Goal: Task Accomplishment & Management: Complete application form

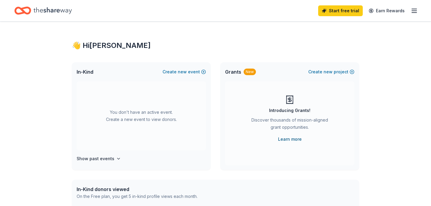
click at [295, 138] on link "Learn more" at bounding box center [290, 139] width 24 height 7
click at [102, 158] on h4 "Show past events" at bounding box center [96, 158] width 38 height 7
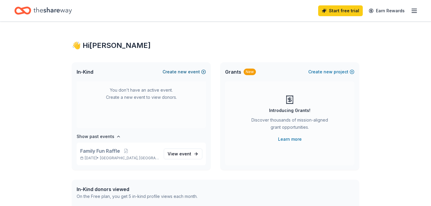
click at [186, 73] on span "new" at bounding box center [182, 71] width 9 height 7
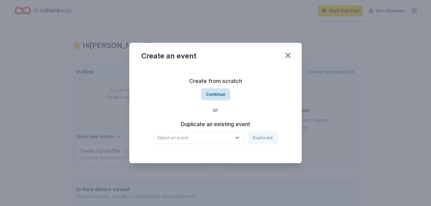
click at [217, 89] on button "Continue" at bounding box center [215, 94] width 29 height 12
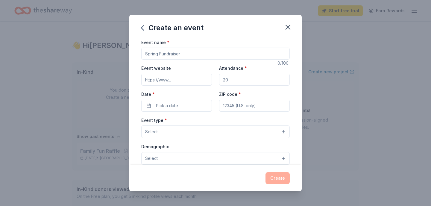
click at [208, 51] on input "Event name *" at bounding box center [215, 54] width 148 height 12
type input "Fall Festival"
click at [190, 82] on input "Event website" at bounding box center [176, 80] width 71 height 12
paste input "https://ridgepta.givebacks.com/"
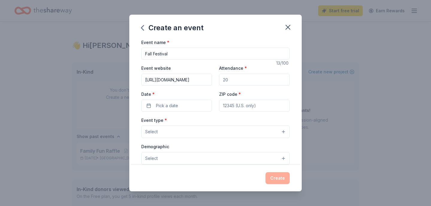
type input "https://ridgepta.givebacks.com/"
click at [234, 77] on input "Attendance *" at bounding box center [254, 80] width 71 height 12
type input "300"
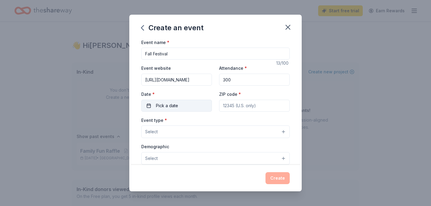
click at [173, 106] on span "Pick a date" at bounding box center [167, 105] width 22 height 7
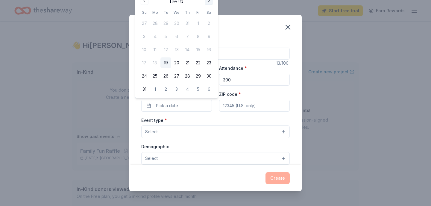
click at [209, 3] on button "Go to next month" at bounding box center [209, 1] width 8 height 8
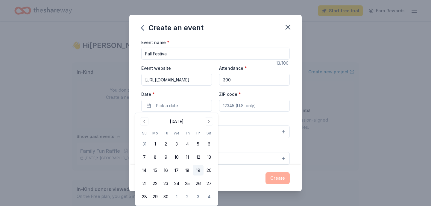
click at [197, 171] on button "19" at bounding box center [198, 170] width 11 height 11
click at [255, 111] on input "ZIP code *" at bounding box center [254, 106] width 71 height 12
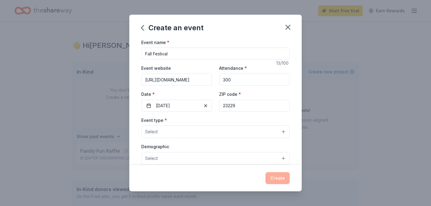
type input "23229"
click at [191, 130] on button "Select" at bounding box center [215, 131] width 148 height 13
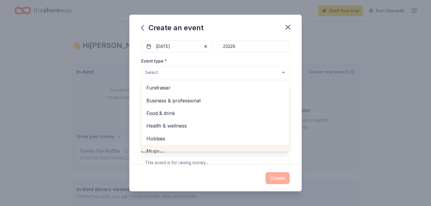
scroll to position [1, 0]
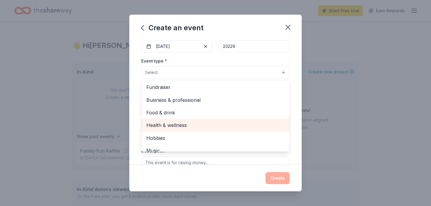
click at [187, 125] on span "Health & wellness" at bounding box center [215, 125] width 138 height 8
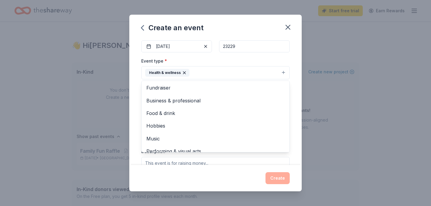
click at [136, 100] on div "Event name * Fall Festival 13 /100 Event website https://ridgepta.givebacks.com…" at bounding box center [215, 102] width 172 height 126
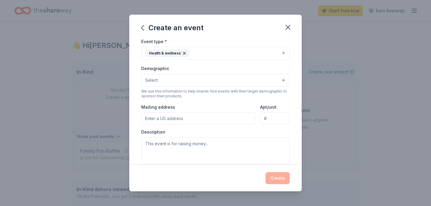
scroll to position [80, 0]
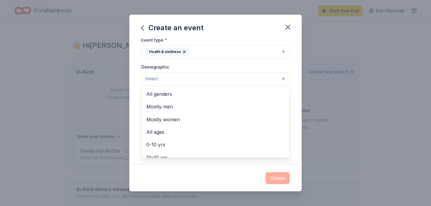
click at [181, 77] on button "Select" at bounding box center [215, 78] width 148 height 13
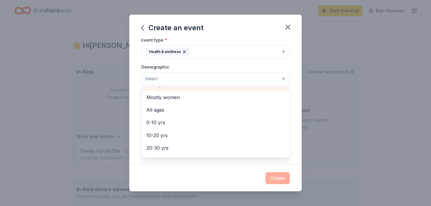
scroll to position [24, 0]
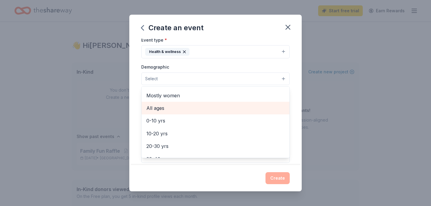
click at [191, 107] on span "All ages" at bounding box center [215, 108] width 138 height 8
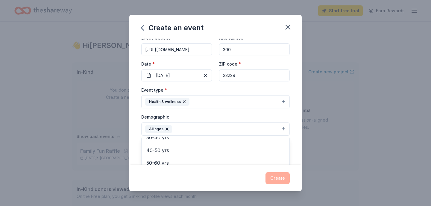
scroll to position [9, 0]
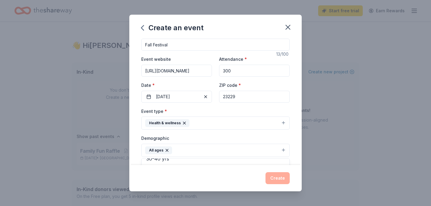
click at [136, 132] on div "Event name * Fall Festival 13 /100 Event website https://ridgepta.givebacks.com…" at bounding box center [215, 102] width 172 height 126
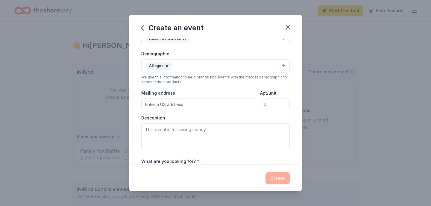
scroll to position [94, 0]
click at [209, 65] on button "All ages" at bounding box center [215, 65] width 148 height 13
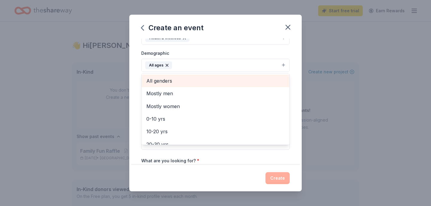
click at [203, 79] on span "All genders" at bounding box center [215, 81] width 138 height 8
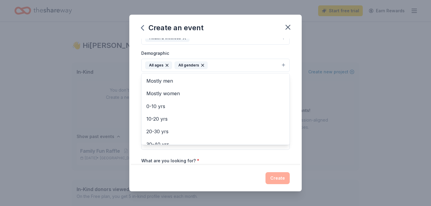
click at [135, 83] on div "Event name * Fall Festival 13 /100 Event website https://ridgepta.givebacks.com…" at bounding box center [215, 102] width 172 height 126
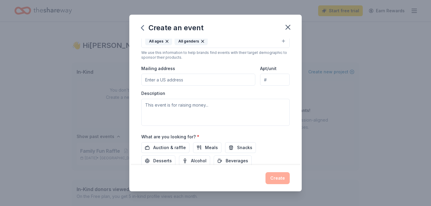
scroll to position [118, 0]
click at [146, 80] on input "Mailing address" at bounding box center [198, 79] width 114 height 12
type input "8910 Three Chopt Road, Henrico, VA, 23229"
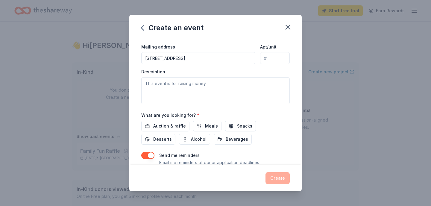
scroll to position [141, 0]
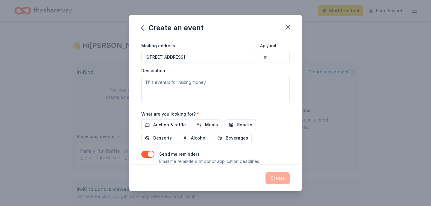
click at [0, 0] on div at bounding box center [0, 0] width 0 height 0
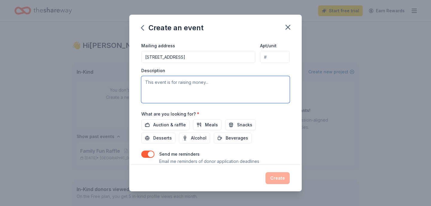
click at [201, 82] on textarea at bounding box center [215, 89] width 148 height 27
type textarea "We will be putting on a free Fall Festival to build community."
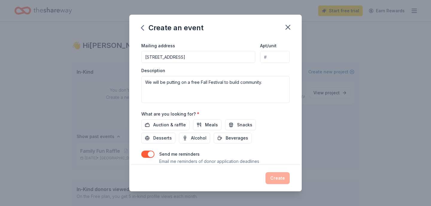
click at [176, 118] on div "What are you looking for? * Auction & raffle Meals Snacks Desserts Alcohol Beve…" at bounding box center [215, 126] width 148 height 33
click at [176, 122] on span "Auction & raffle" at bounding box center [169, 124] width 33 height 7
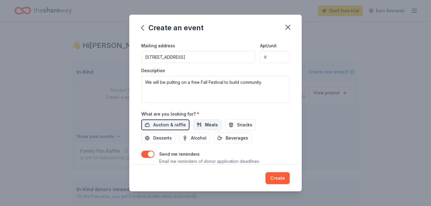
click at [201, 126] on button "Meals" at bounding box center [207, 124] width 28 height 11
click at [234, 125] on button "Snacks" at bounding box center [240, 124] width 31 height 11
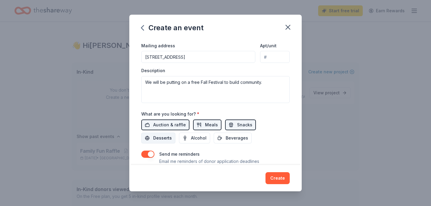
click at [175, 133] on button "Desserts" at bounding box center [158, 138] width 34 height 11
click at [226, 136] on span "Beverages" at bounding box center [237, 137] width 22 height 7
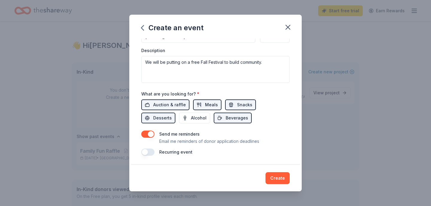
scroll to position [161, 0]
click at [282, 182] on button "Create" at bounding box center [277, 178] width 24 height 12
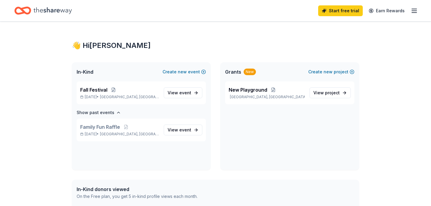
scroll to position [0, 0]
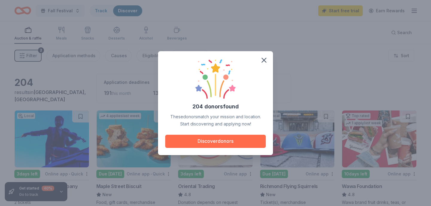
click at [249, 142] on button "Discover donors" at bounding box center [215, 141] width 101 height 13
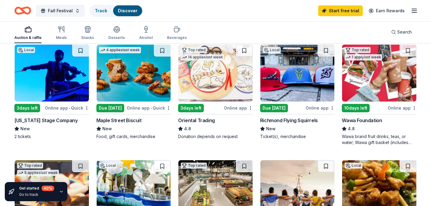
scroll to position [73, 0]
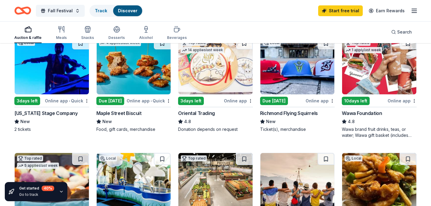
click at [60, 77] on img at bounding box center [52, 65] width 74 height 57
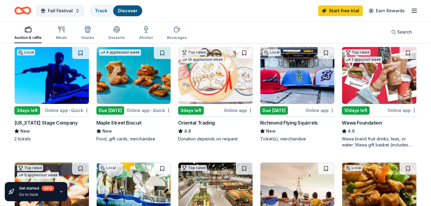
scroll to position [60, 0]
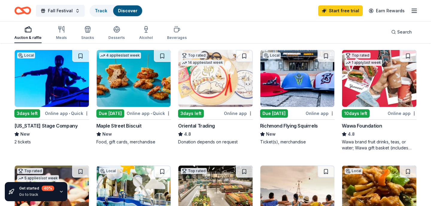
click at [213, 92] on img at bounding box center [215, 78] width 74 height 57
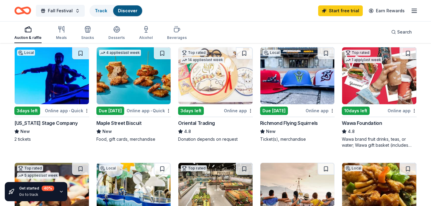
click at [284, 86] on img at bounding box center [297, 75] width 74 height 57
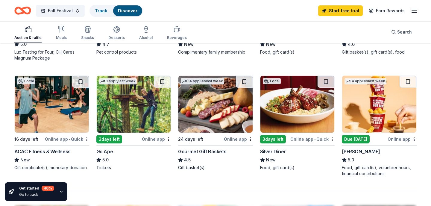
scroll to position [382, 0]
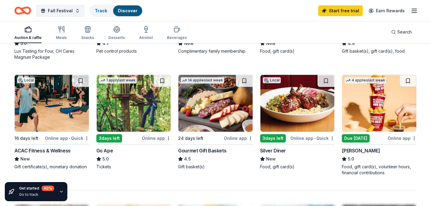
click at [379, 108] on img at bounding box center [379, 103] width 74 height 57
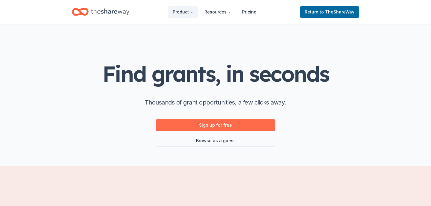
click at [252, 123] on link "Sign up for free" at bounding box center [216, 125] width 120 height 12
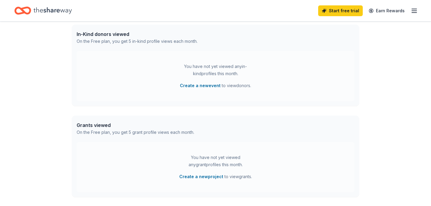
scroll to position [198, 0]
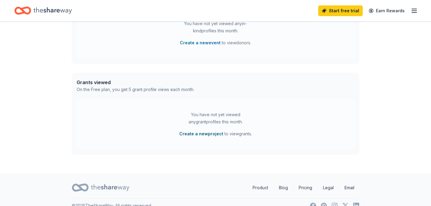
click at [200, 135] on button "Create a new project" at bounding box center [201, 133] width 44 height 7
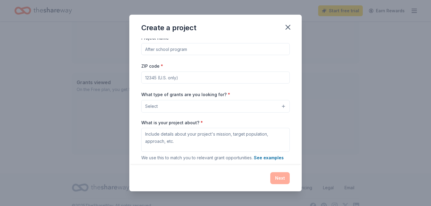
scroll to position [0, 0]
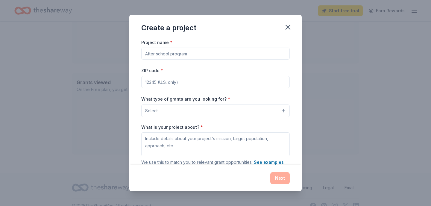
click at [194, 54] on input "Project name *" at bounding box center [215, 54] width 148 height 12
type input "New Playground"
click at [176, 86] on input "ZIP code *" at bounding box center [215, 82] width 148 height 12
type input "23229"
click at [154, 109] on span "Select" at bounding box center [151, 110] width 13 height 7
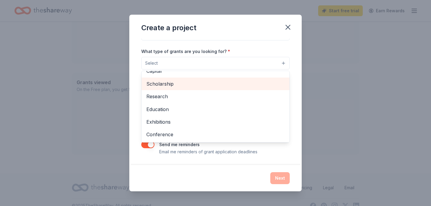
scroll to position [36, 0]
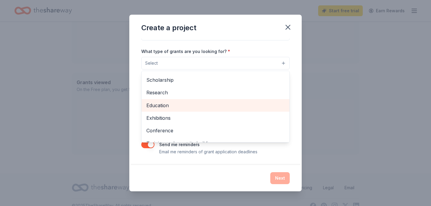
click at [183, 105] on span "Education" at bounding box center [215, 105] width 138 height 8
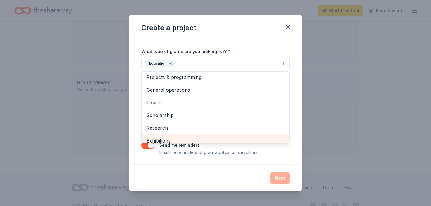
scroll to position [0, 0]
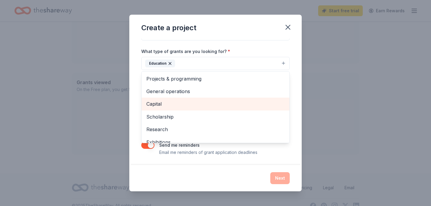
click at [184, 101] on span "Capital" at bounding box center [215, 104] width 138 height 8
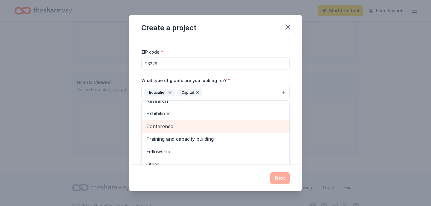
scroll to position [0, 0]
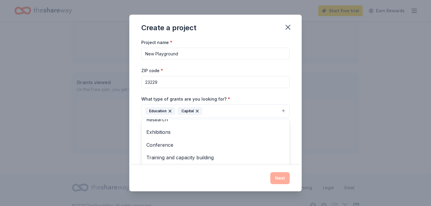
click at [241, 93] on div "Project name * New Playground ZIP code * 23229 What type of grants are you look…" at bounding box center [215, 121] width 148 height 165
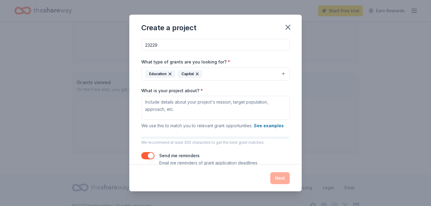
scroll to position [45, 0]
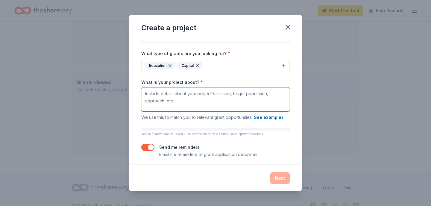
click at [213, 98] on textarea "What is your project about? *" at bounding box center [215, 99] width 148 height 24
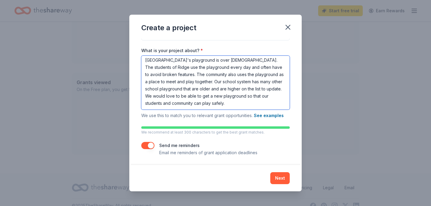
scroll to position [78, 0]
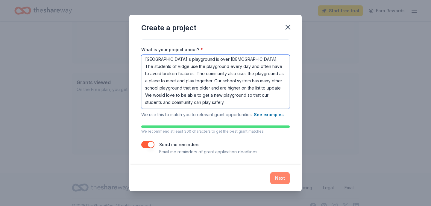
type textarea "Ridge Elementary's playground is over 25 years old. The students of Ridge use t…"
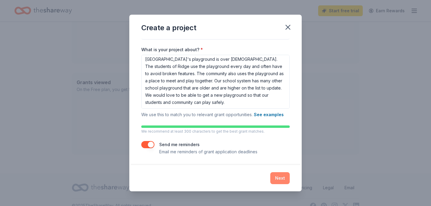
click at [278, 179] on button "Next" at bounding box center [279, 178] width 19 height 12
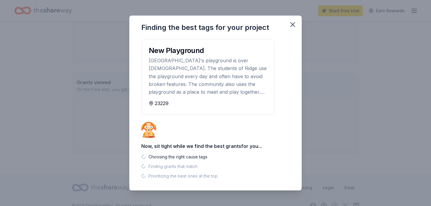
scroll to position [196, 0]
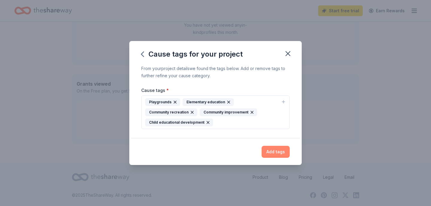
click at [275, 152] on button "Add tags" at bounding box center [275, 152] width 28 height 12
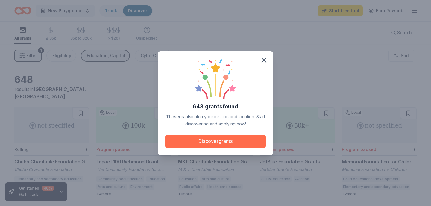
click at [252, 138] on button "Discover grants" at bounding box center [215, 141] width 101 height 13
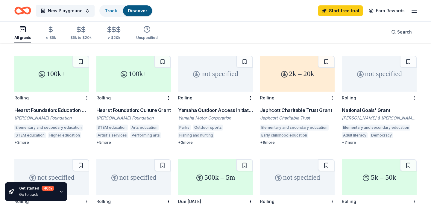
scroll to position [157, 0]
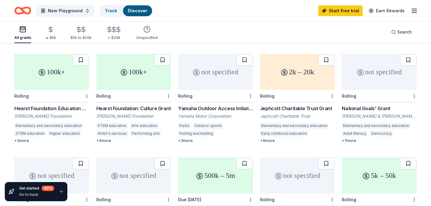
click at [131, 63] on div "100k+" at bounding box center [133, 72] width 75 height 36
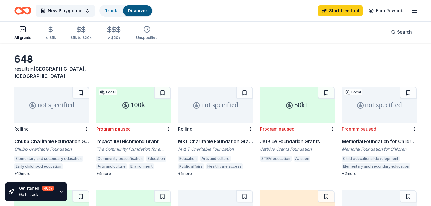
scroll to position [23, 0]
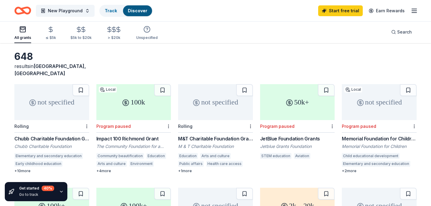
click at [127, 99] on icon at bounding box center [125, 102] width 7 height 7
click at [54, 102] on div "not specified" at bounding box center [51, 102] width 75 height 36
click at [232, 96] on div "not specified" at bounding box center [215, 102] width 75 height 36
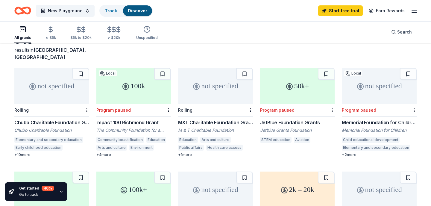
scroll to position [40, 0]
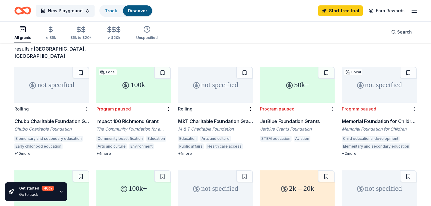
click at [293, 81] on div "50k+" at bounding box center [297, 85] width 75 height 36
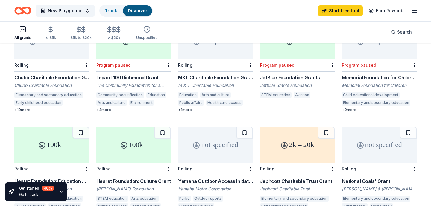
scroll to position [0, 0]
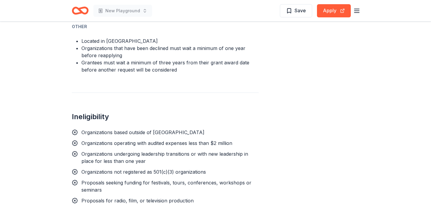
scroll to position [476, 0]
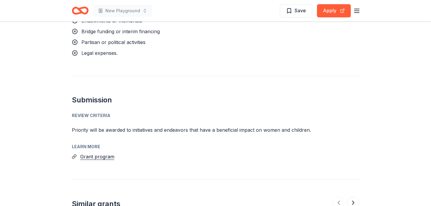
scroll to position [600, 0]
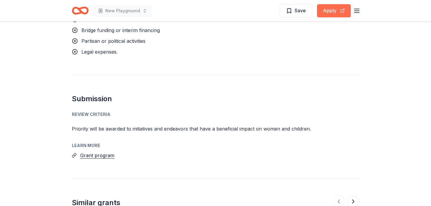
click at [331, 10] on button "Apply" at bounding box center [334, 10] width 34 height 13
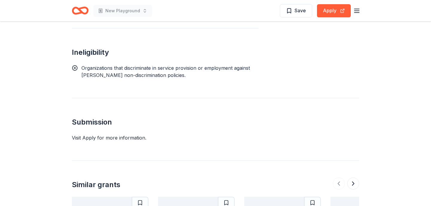
scroll to position [477, 0]
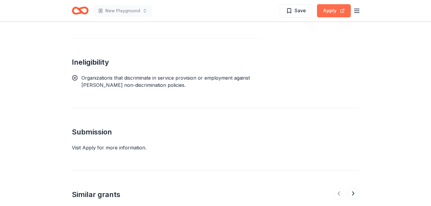
click at [337, 9] on button "Apply" at bounding box center [334, 10] width 34 height 13
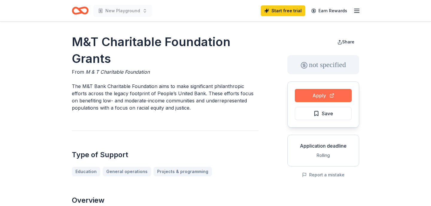
click at [334, 93] on button "Apply" at bounding box center [323, 95] width 57 height 13
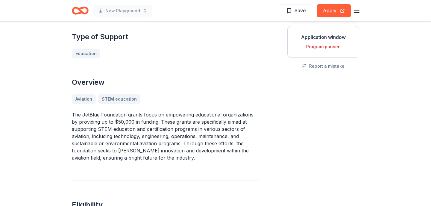
scroll to position [109, 0]
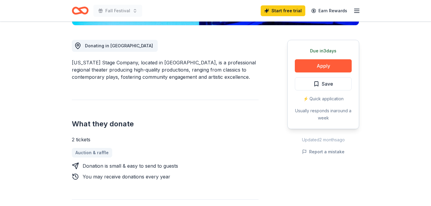
scroll to position [168, 0]
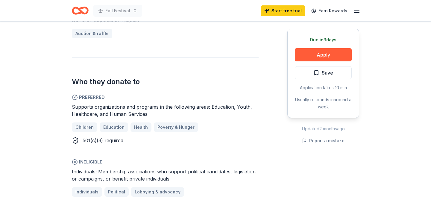
scroll to position [276, 0]
click at [305, 57] on button "Apply" at bounding box center [323, 54] width 57 height 13
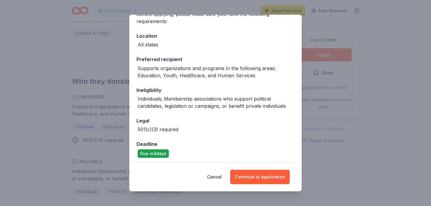
scroll to position [57, 0]
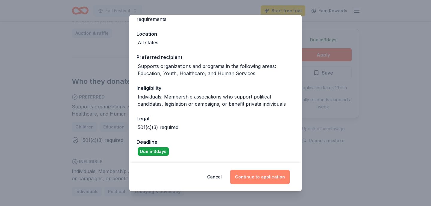
click at [262, 173] on button "Continue to application" at bounding box center [260, 177] width 60 height 14
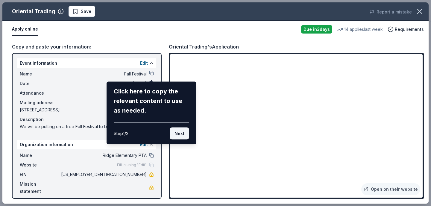
click at [177, 133] on button "Next" at bounding box center [179, 133] width 19 height 12
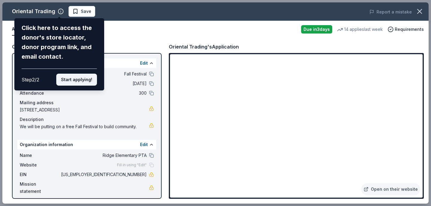
click at [88, 82] on button "Start applying!" at bounding box center [76, 80] width 41 height 12
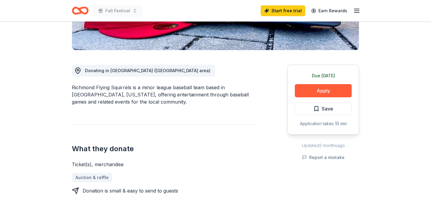
scroll to position [132, 0]
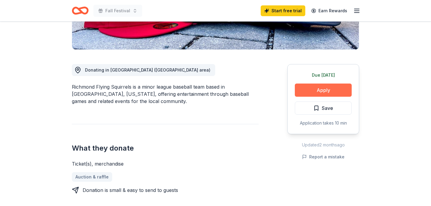
click at [310, 89] on button "Apply" at bounding box center [323, 89] width 57 height 13
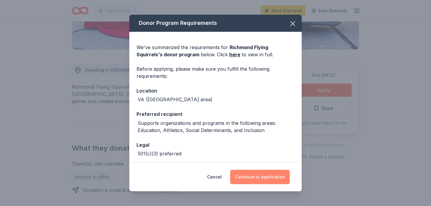
click at [264, 181] on button "Continue to application" at bounding box center [260, 177] width 60 height 14
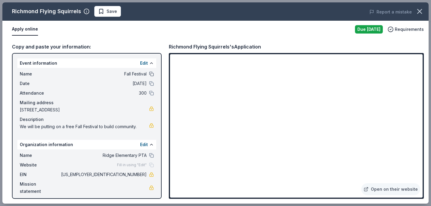
click at [151, 75] on button at bounding box center [151, 73] width 5 height 5
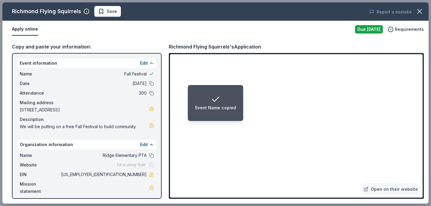
click at [151, 75] on button at bounding box center [151, 73] width 5 height 5
click at [151, 64] on button at bounding box center [151, 63] width 5 height 5
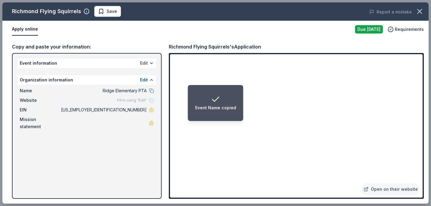
click at [144, 64] on button "Edit" at bounding box center [144, 63] width 8 height 7
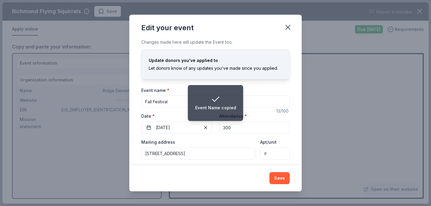
click at [168, 102] on input "Fall Festival" at bounding box center [215, 101] width 148 height 12
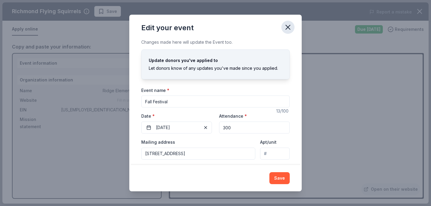
click at [287, 26] on icon "button" at bounding box center [288, 27] width 8 height 8
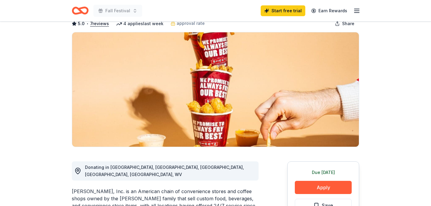
scroll to position [84, 0]
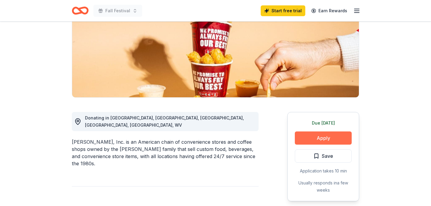
click at [317, 139] on button "Apply" at bounding box center [323, 137] width 57 height 13
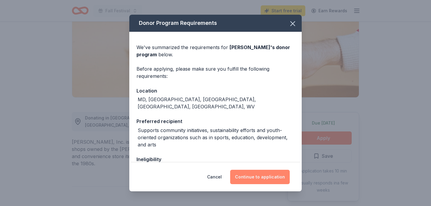
click at [247, 175] on button "Continue to application" at bounding box center [260, 177] width 60 height 14
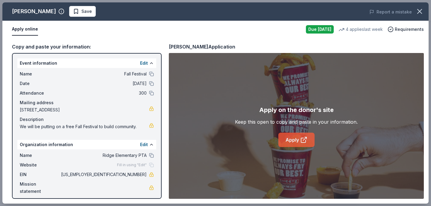
click at [295, 139] on link "Apply" at bounding box center [296, 140] width 36 height 14
